Goal: Task Accomplishment & Management: Use online tool/utility

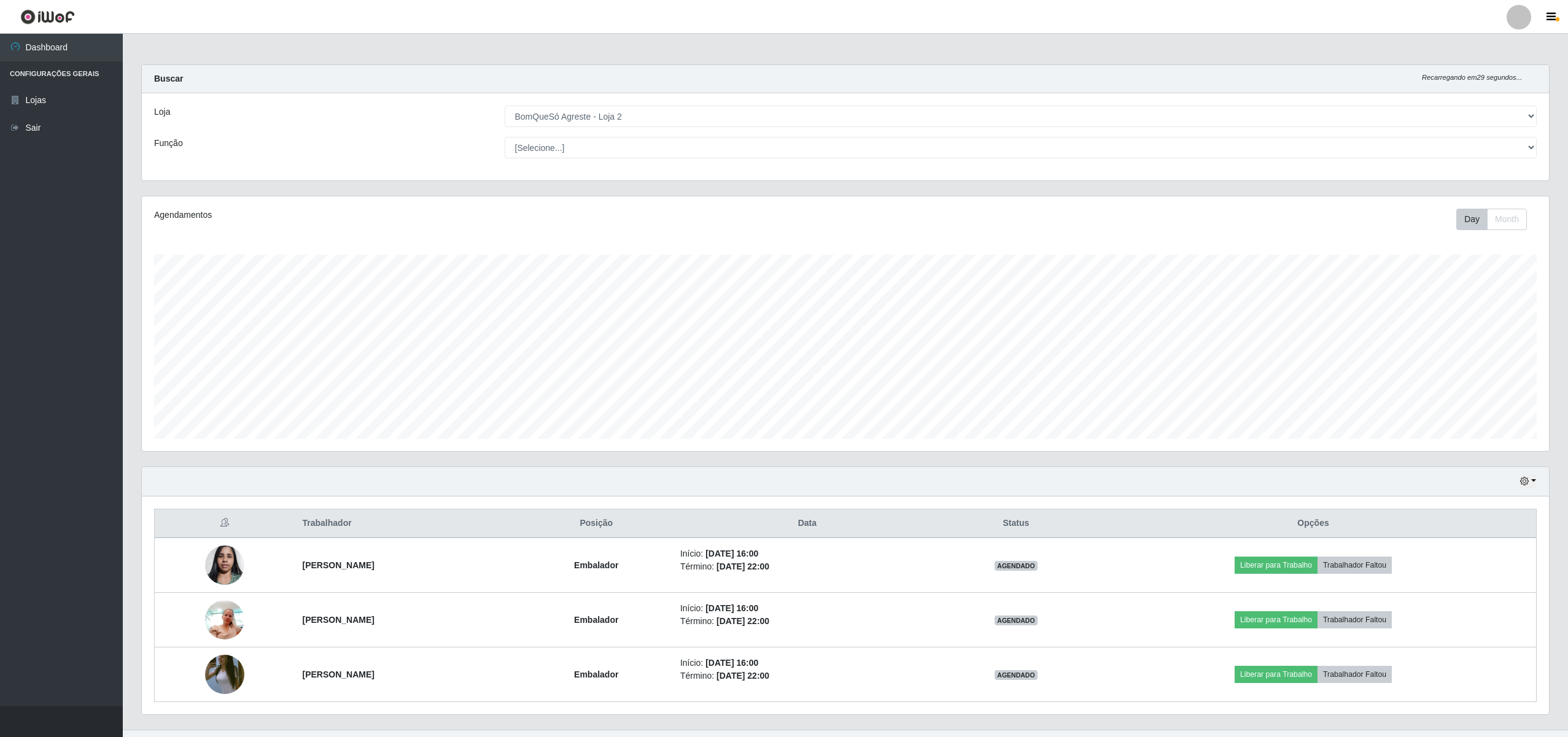
select select "214"
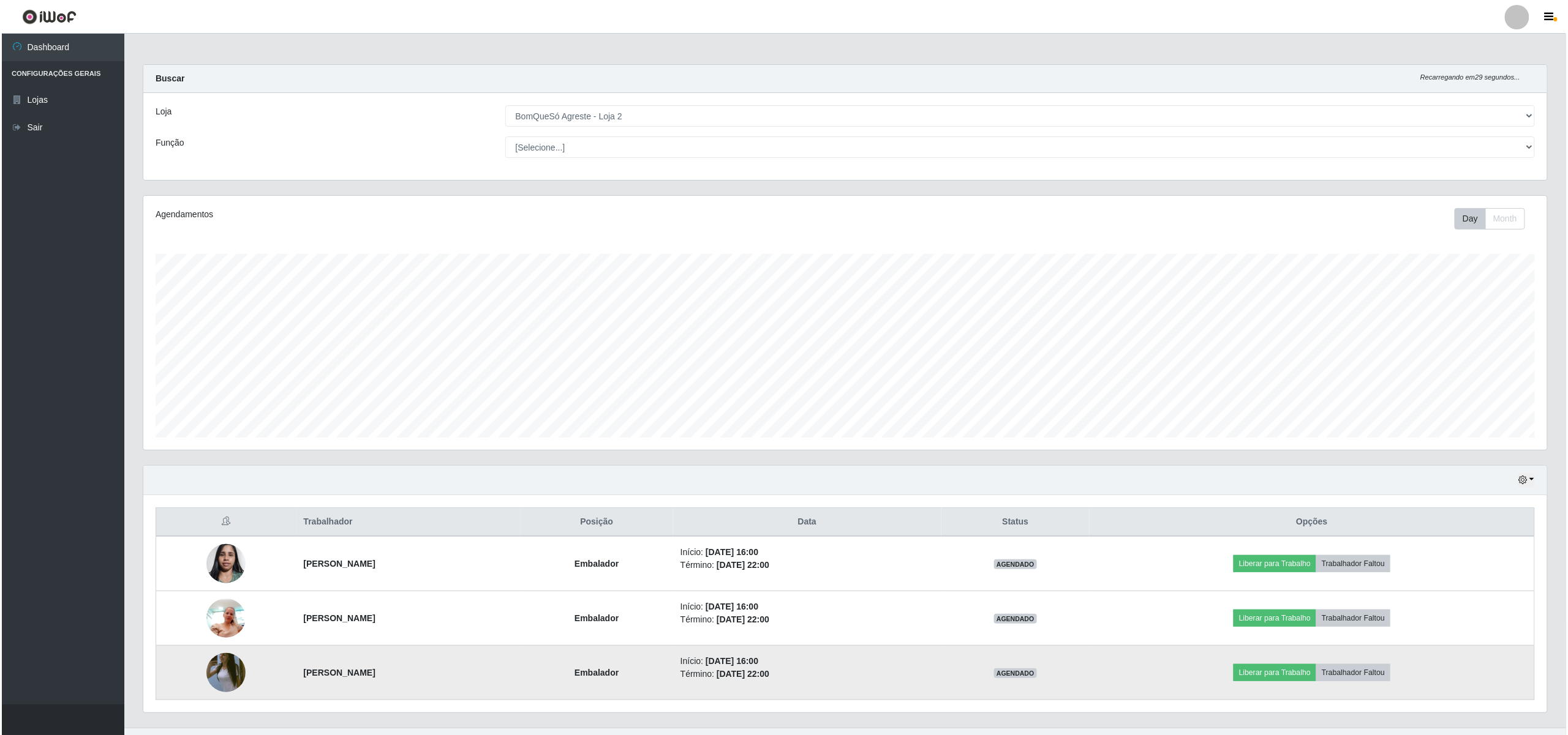
scroll to position [255, 1404]
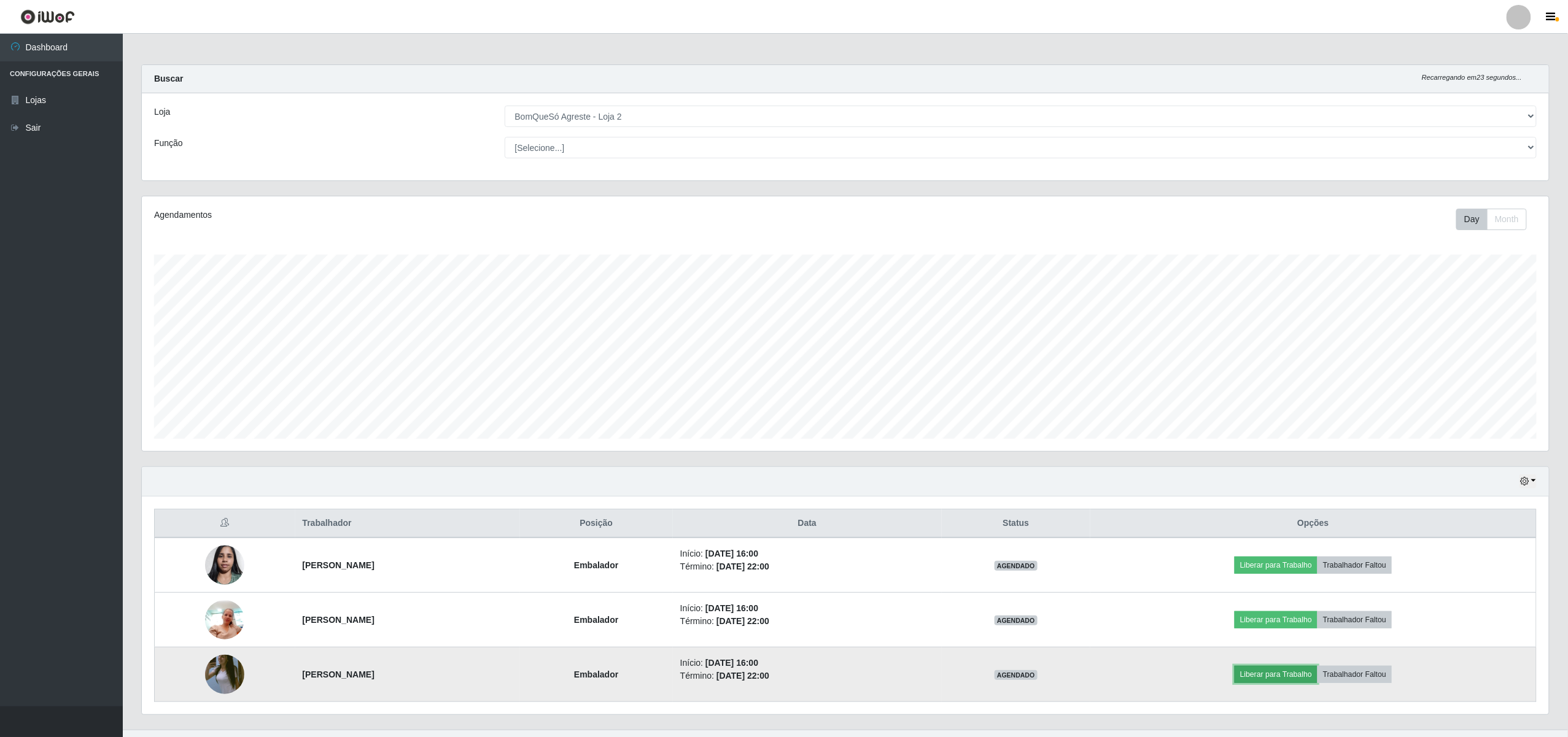
click at [1294, 676] on button "Liberar para Trabalho" at bounding box center [1276, 675] width 83 height 17
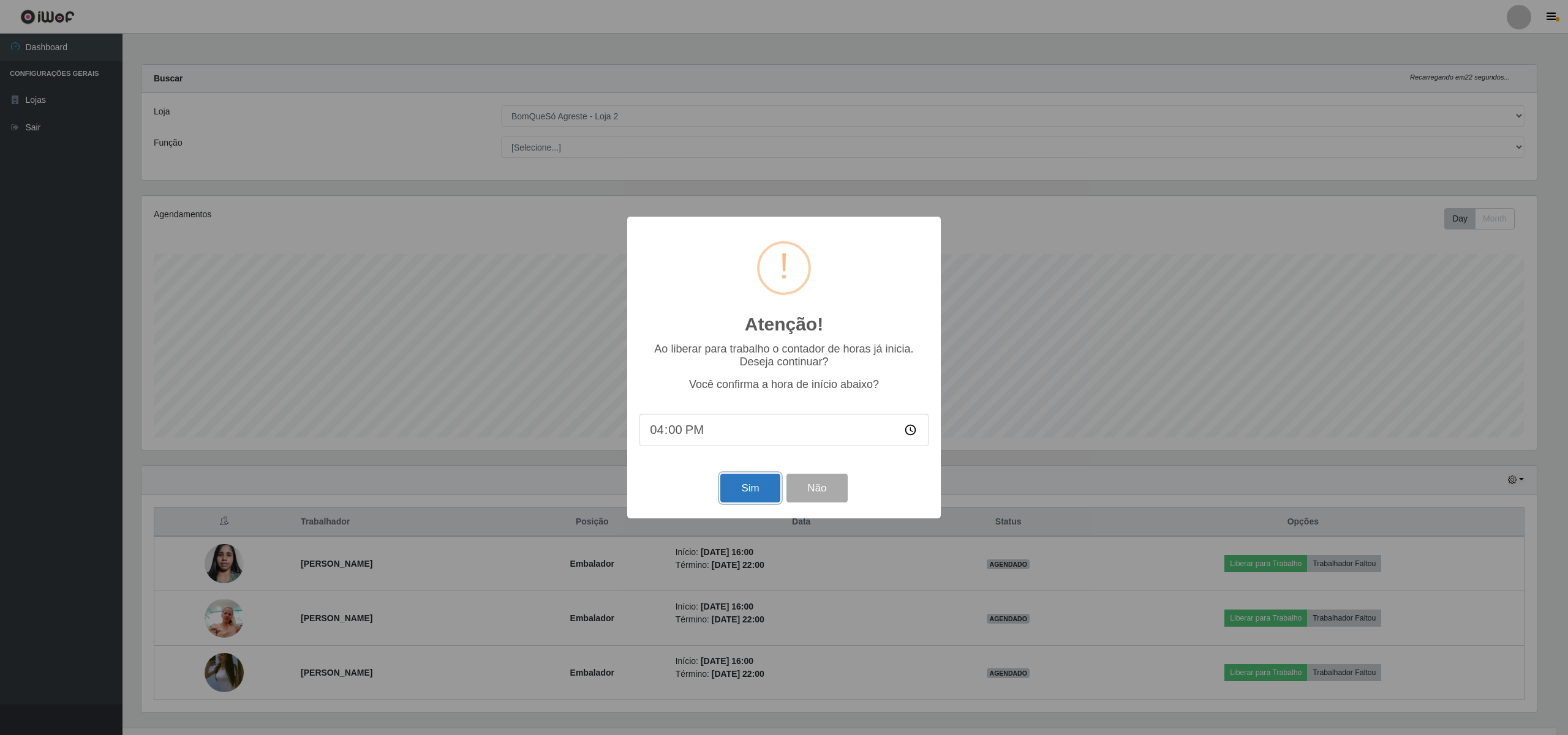
click at [745, 486] on button "Sim" at bounding box center [750, 489] width 60 height 29
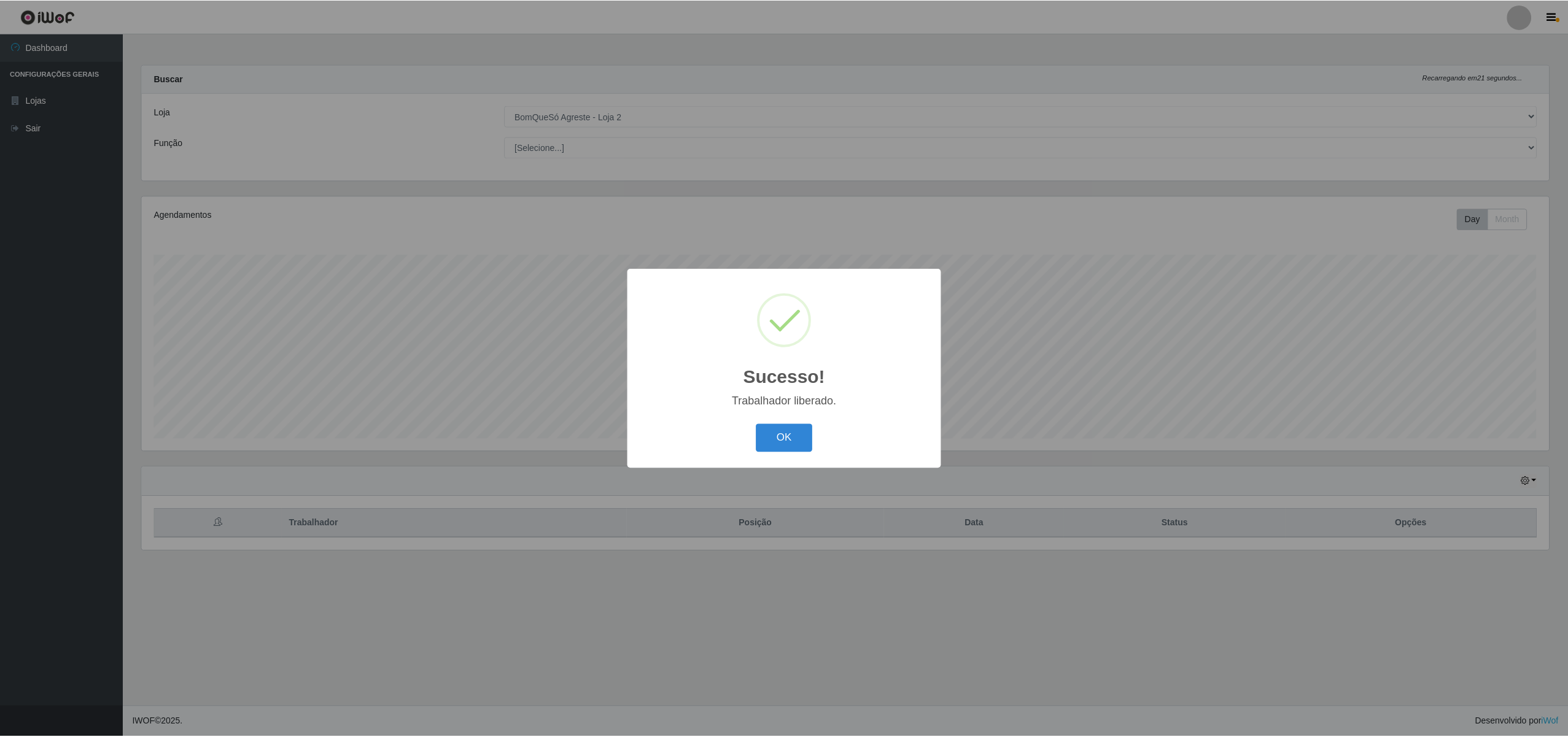
scroll to position [256, 1410]
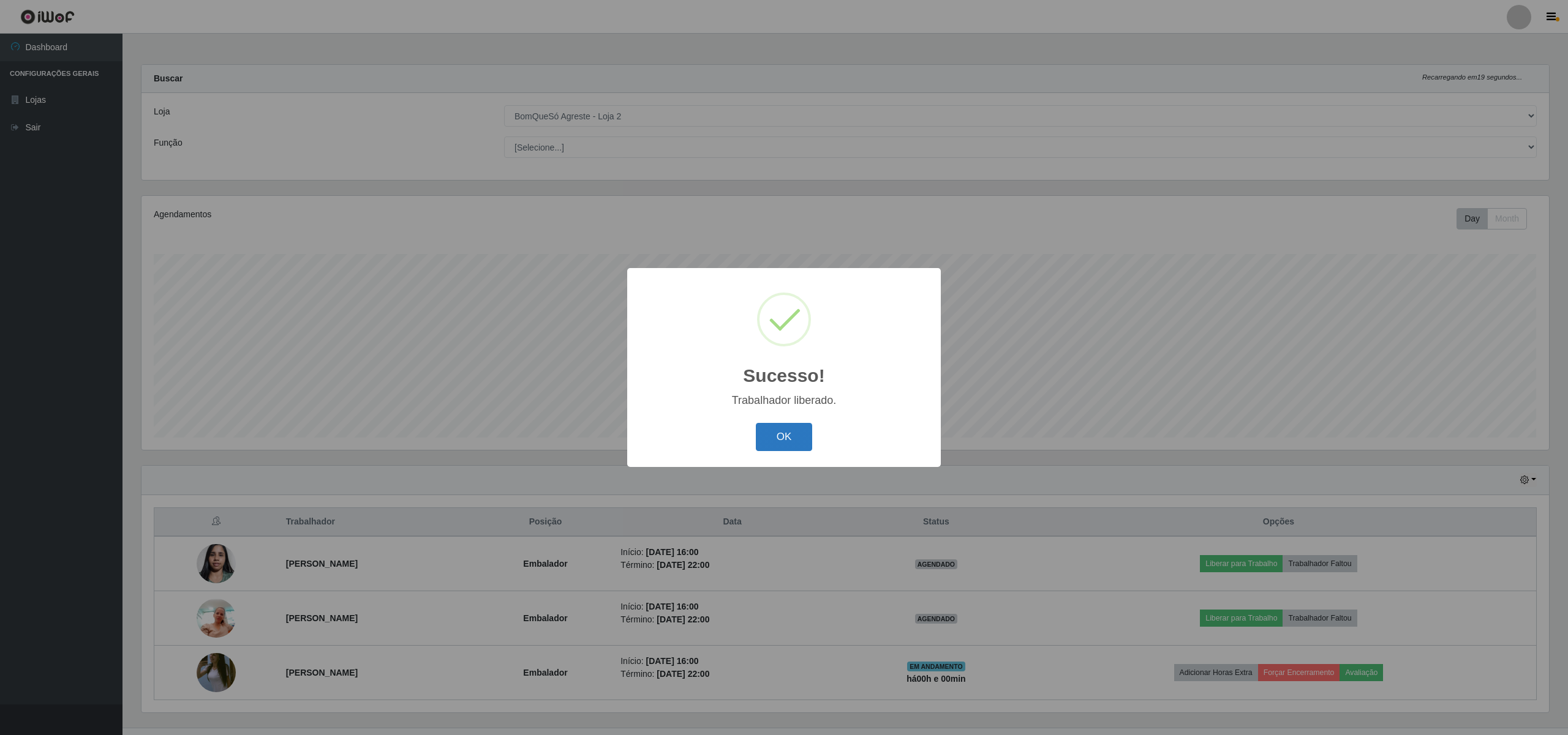
click at [772, 431] on button "OK" at bounding box center [784, 438] width 57 height 29
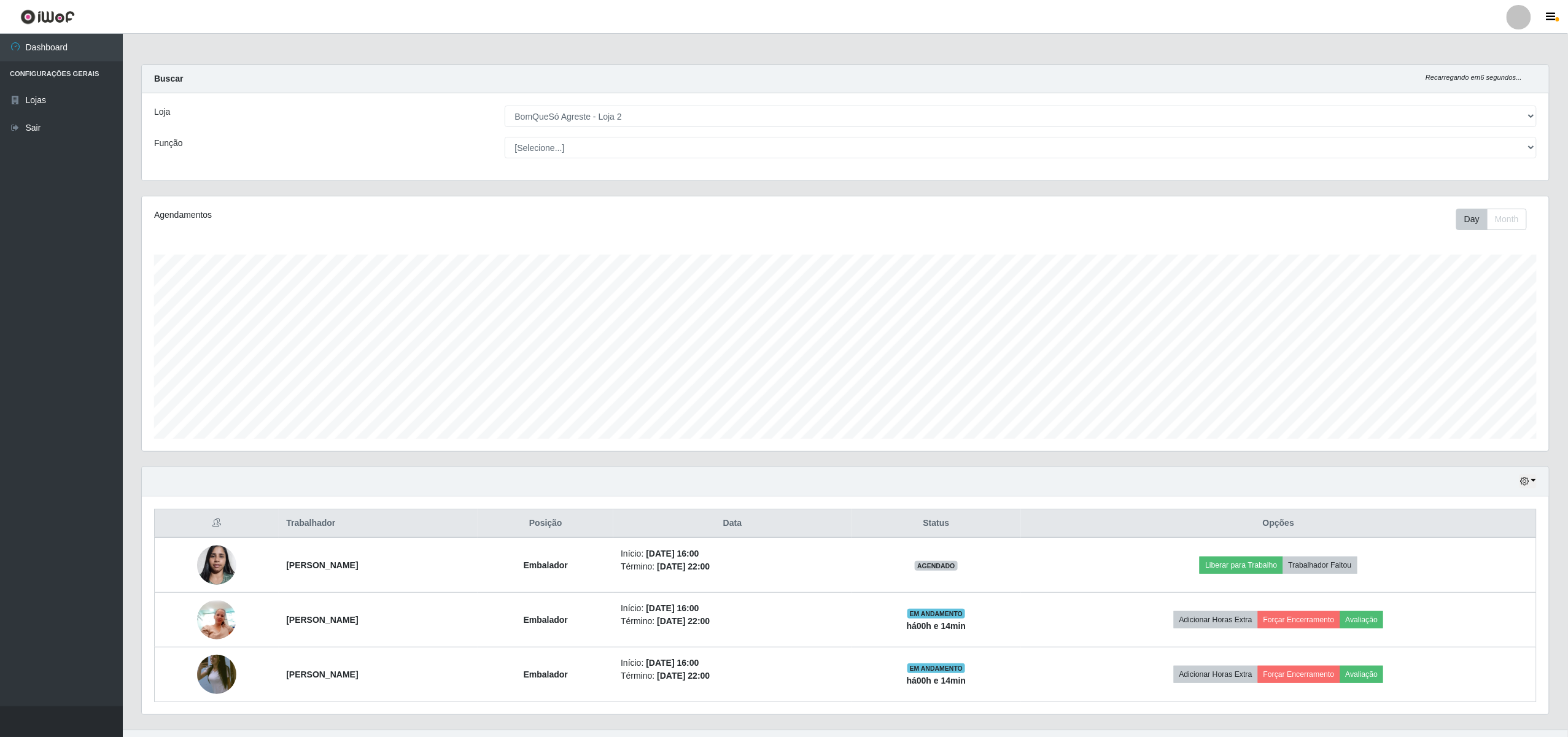
scroll to position [26, 0]
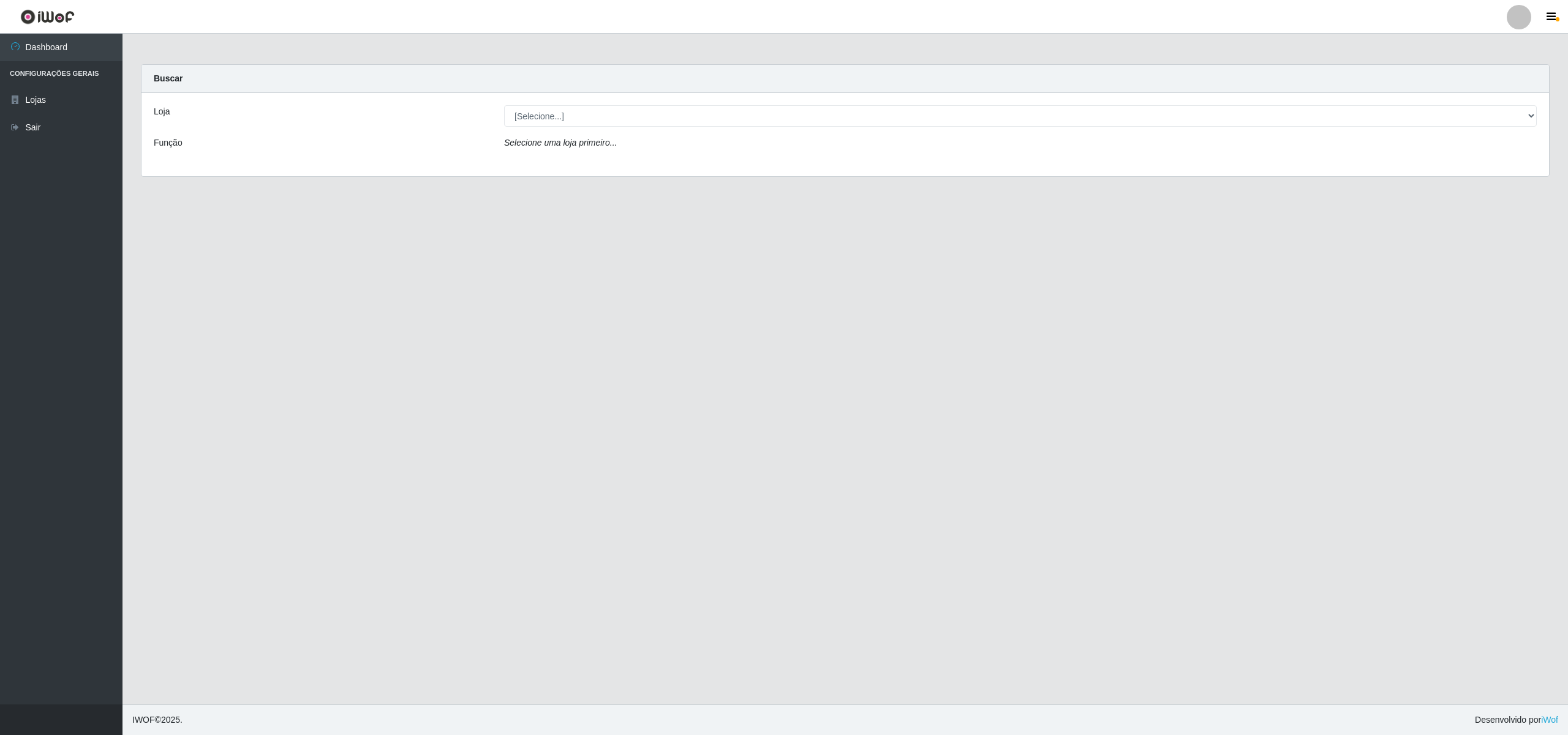
click at [604, 127] on div "Loja [Selecione...] BomQueSó Agreste - Loja 2 Função Selecione uma loja primeir…" at bounding box center [845, 135] width 1408 height 84
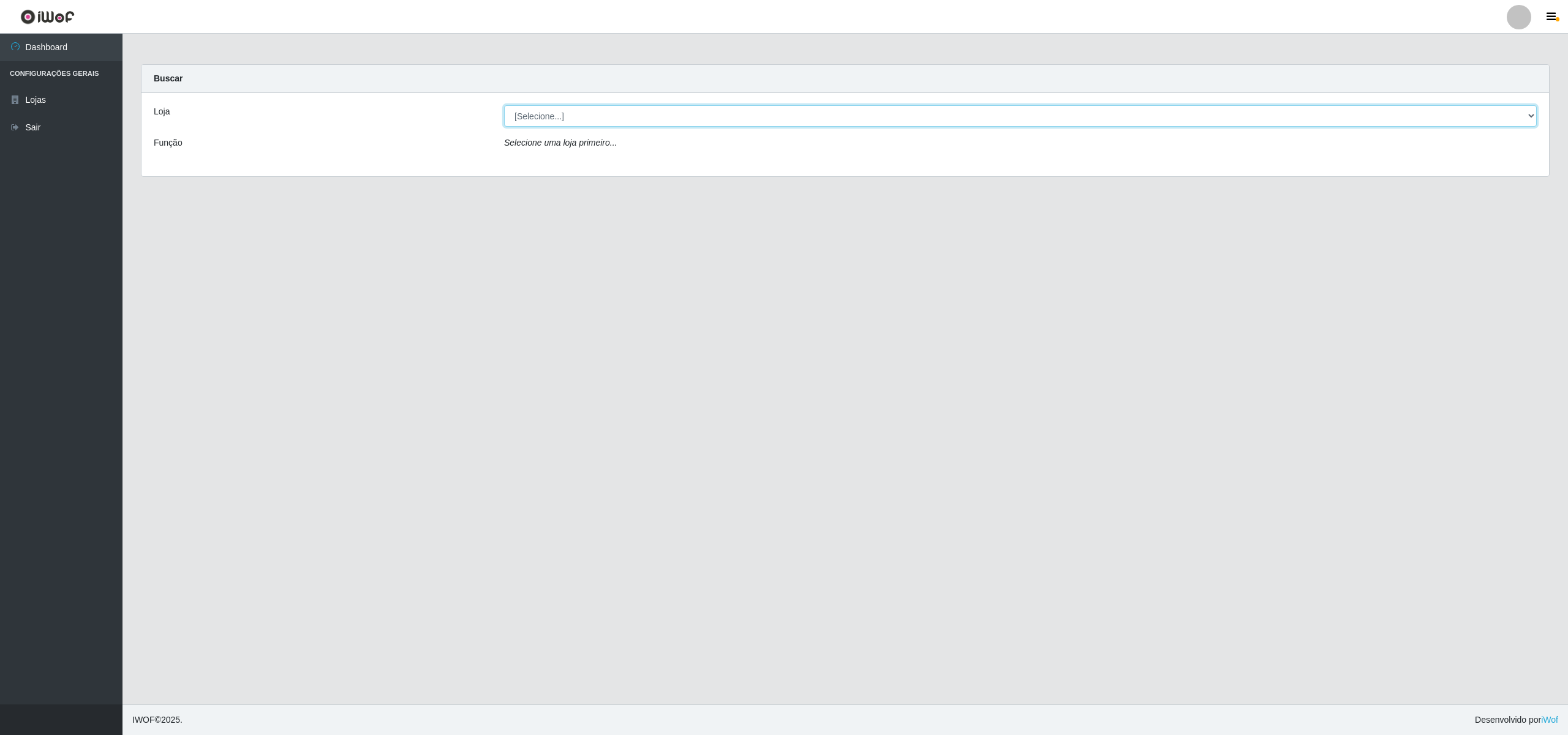
click at [597, 120] on select "[Selecione...] BomQueSó Agreste - Loja 2" at bounding box center [1020, 115] width 1033 height 21
select select "214"
click at [504, 105] on select "[Selecione...] BomQueSó Agreste - Loja 2" at bounding box center [1020, 115] width 1033 height 21
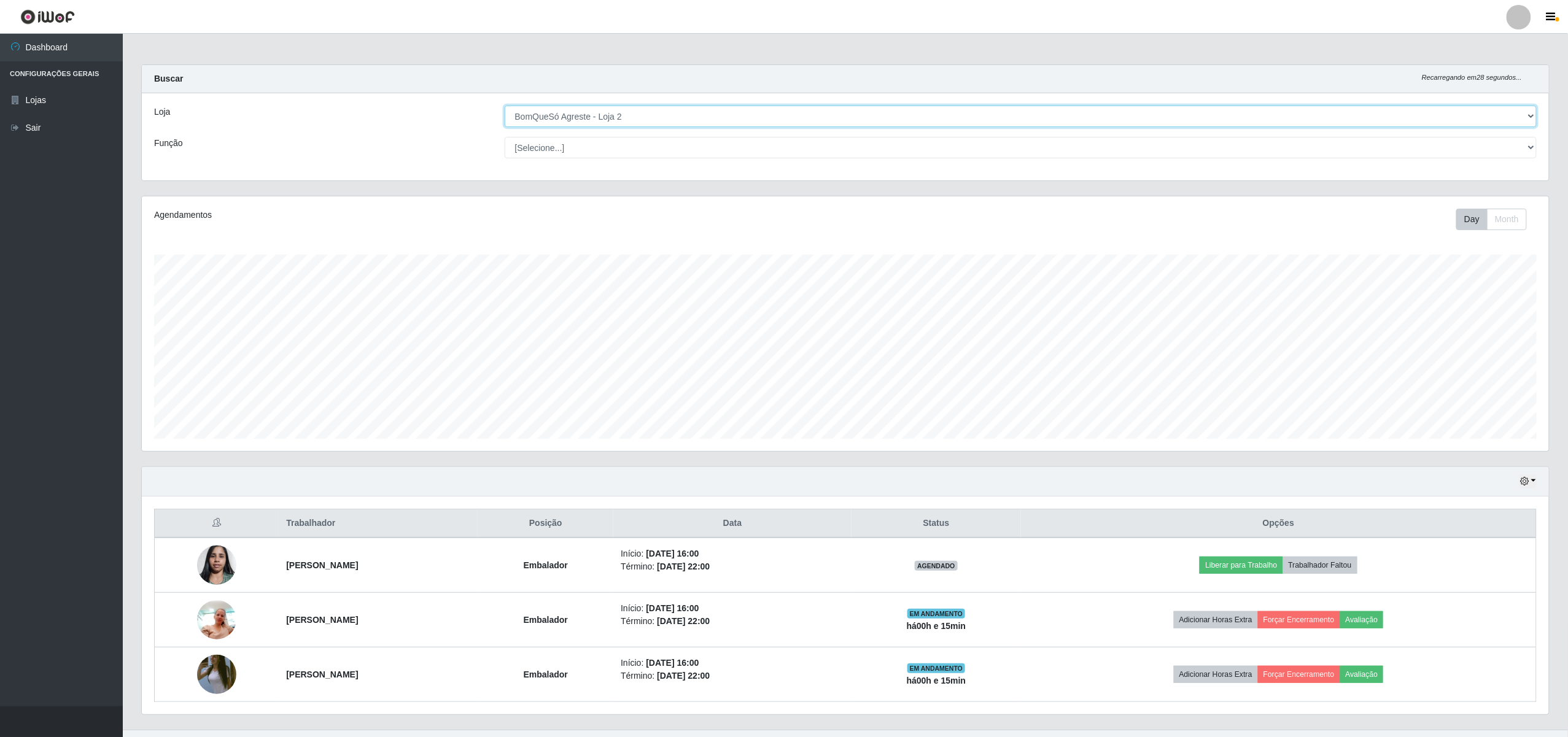
scroll to position [256, 1407]
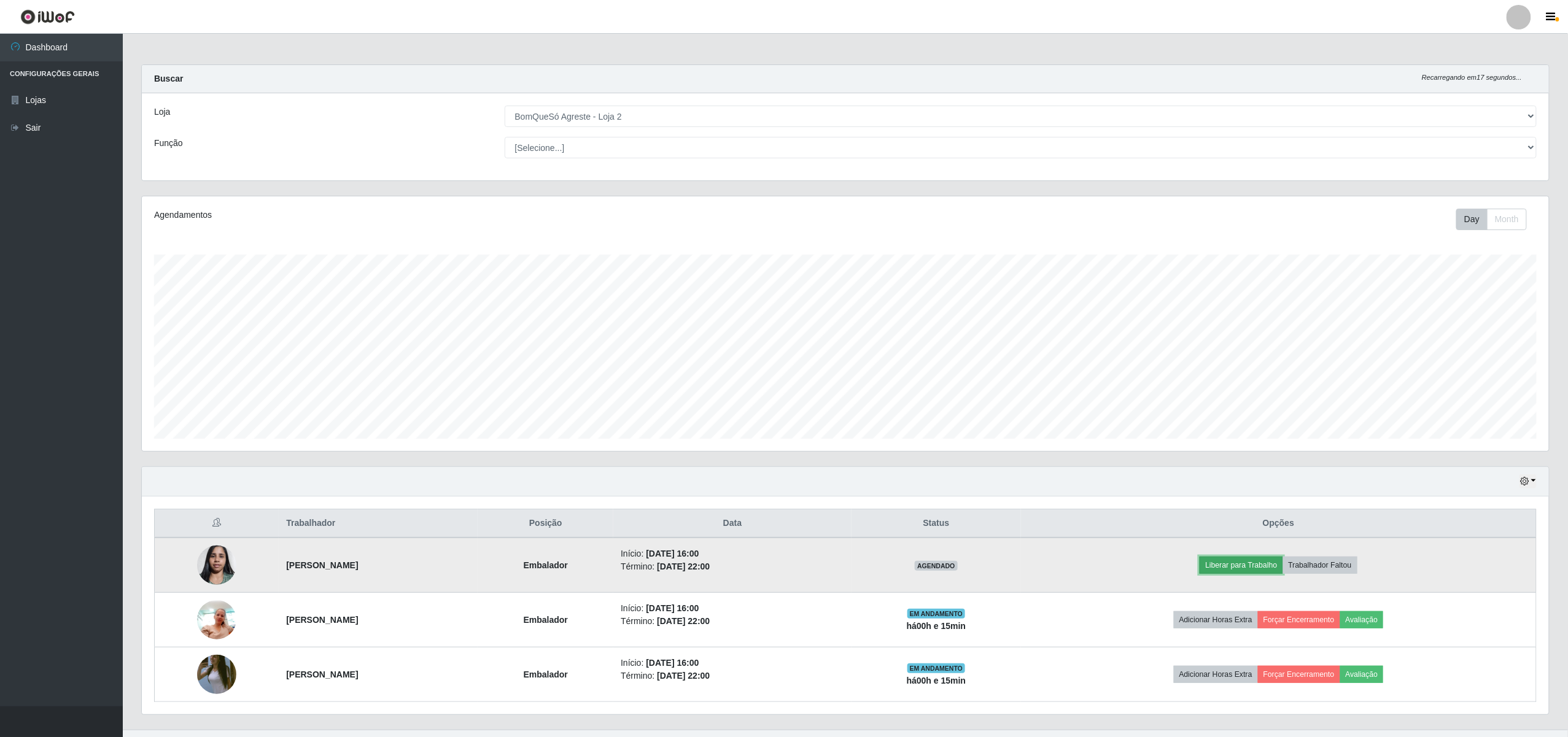
click at [1276, 573] on button "Liberar para Trabalho" at bounding box center [1241, 565] width 83 height 17
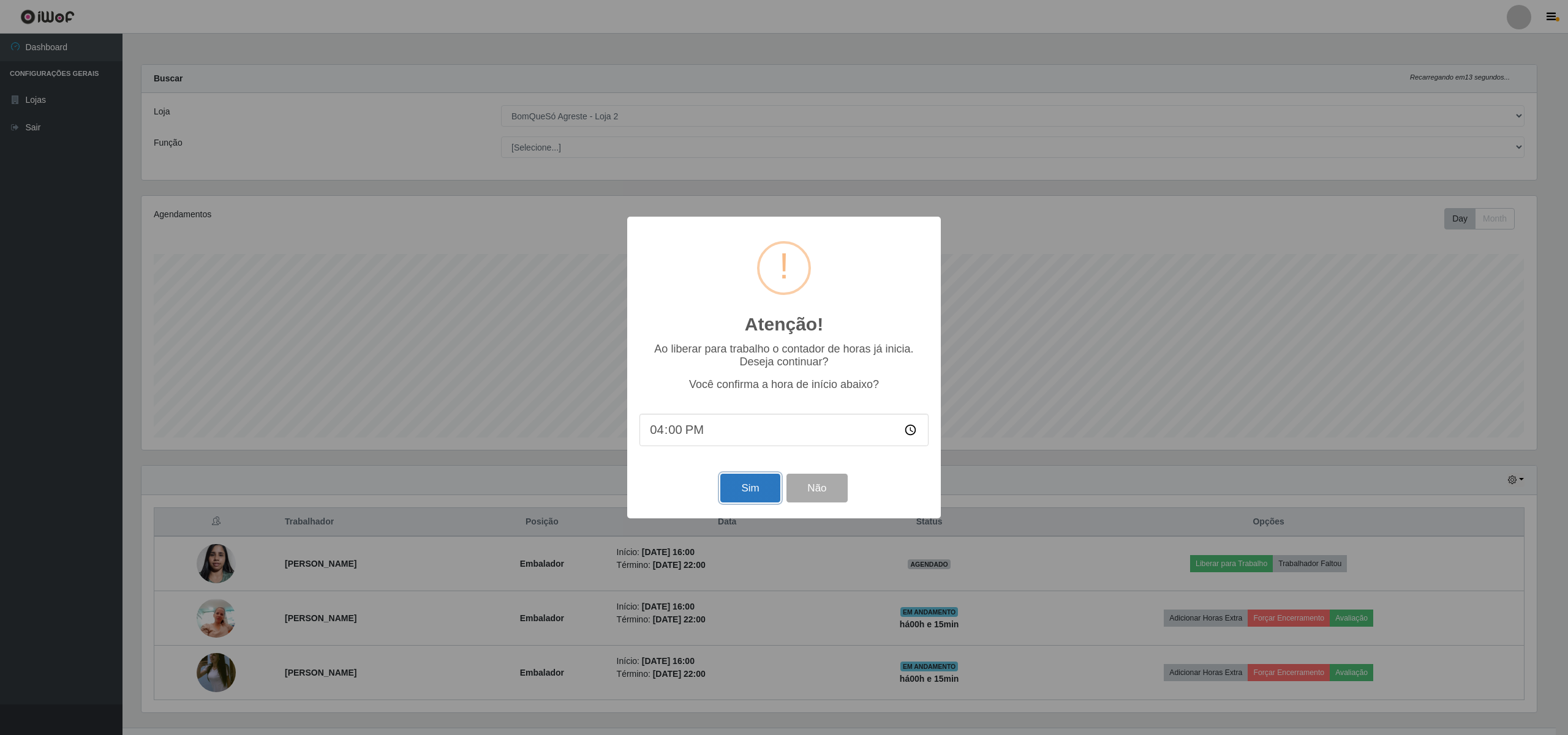
click at [758, 499] on button "Sim" at bounding box center [750, 489] width 60 height 29
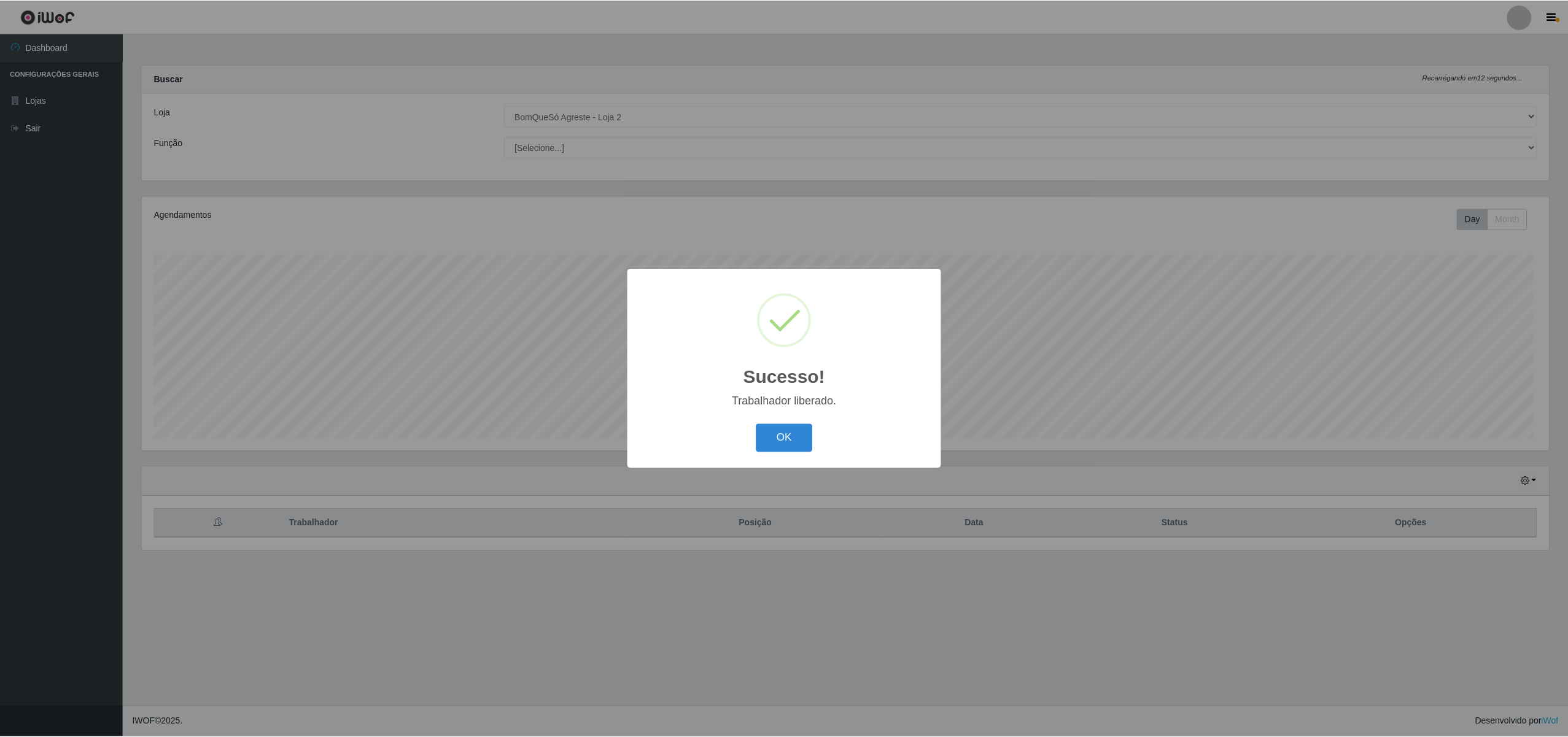
scroll to position [256, 1410]
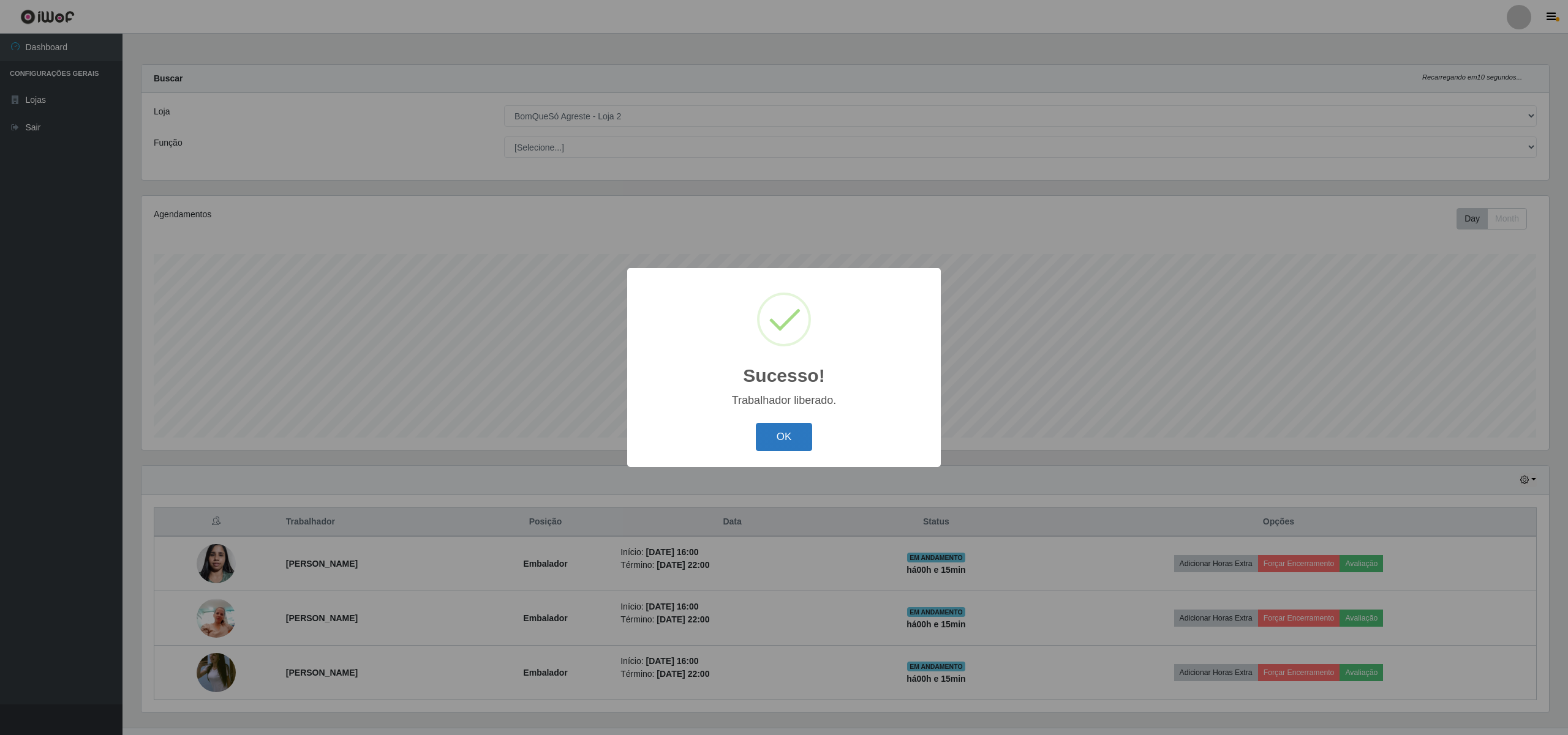
click at [777, 429] on button "OK" at bounding box center [784, 438] width 57 height 29
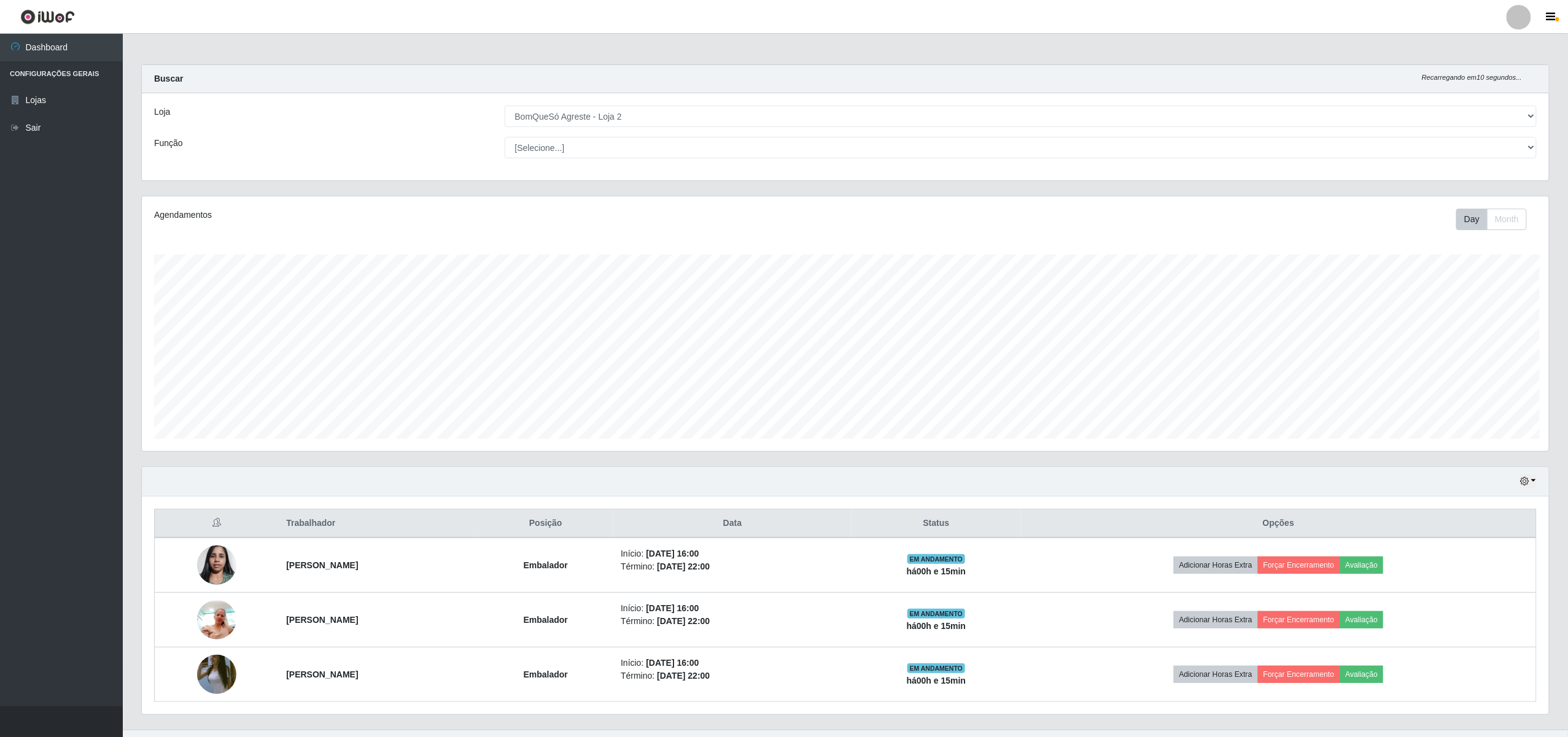
scroll to position [613715, 612353]
